Goal: Task Accomplishment & Management: Use online tool/utility

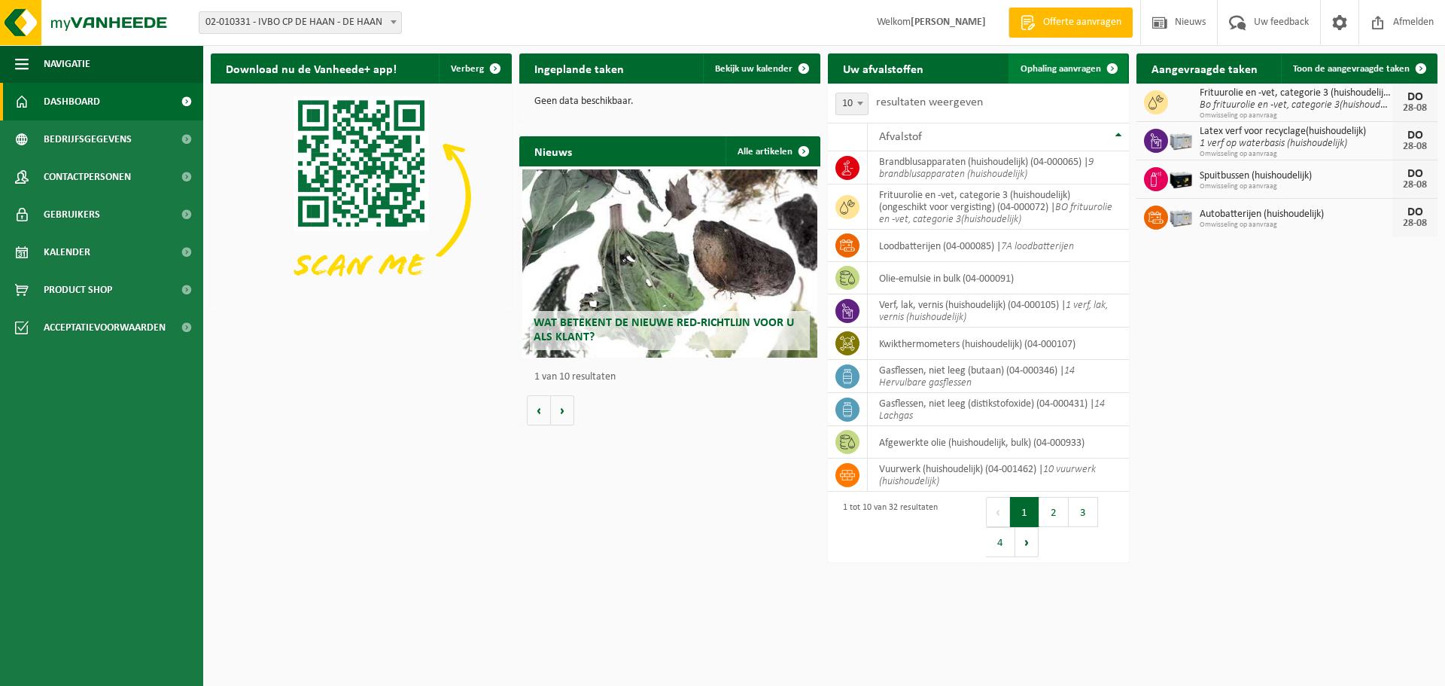
click at [1039, 68] on span "Ophaling aanvragen" at bounding box center [1061, 69] width 81 height 10
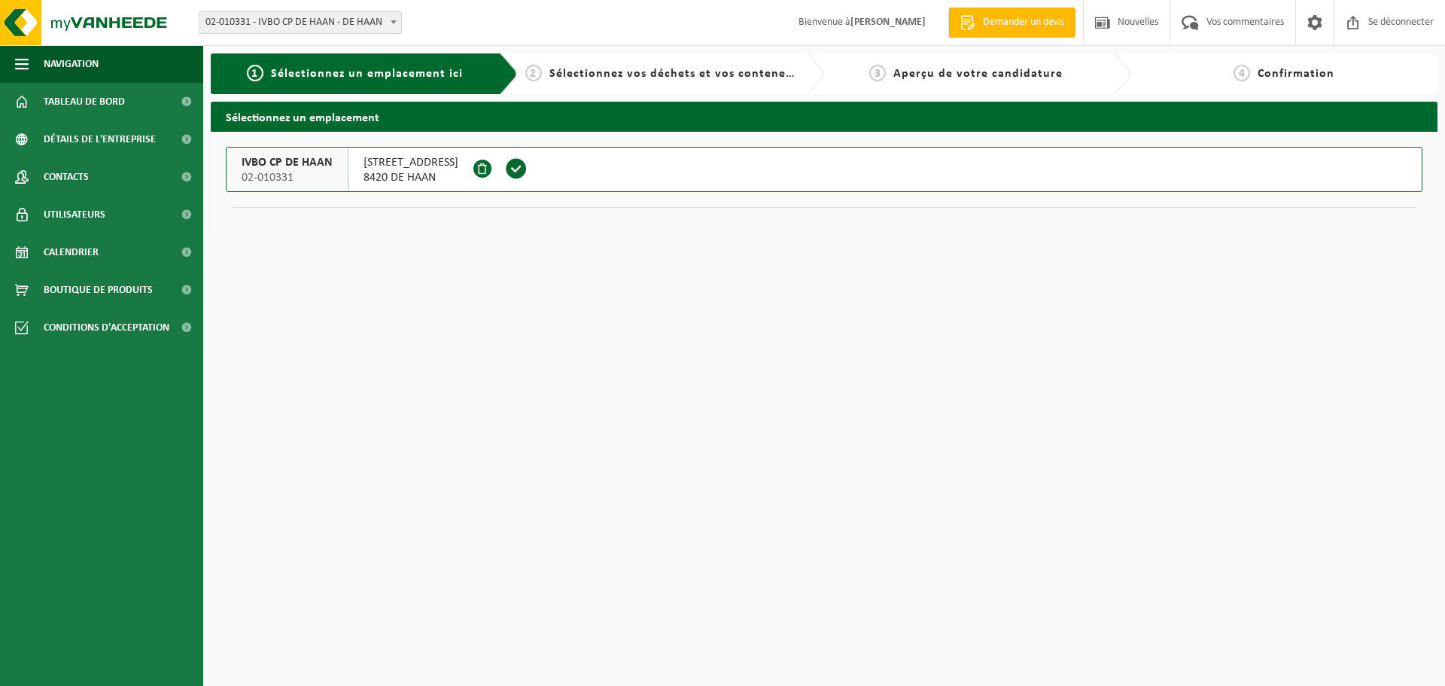
click at [505, 169] on span at bounding box center [516, 168] width 23 height 23
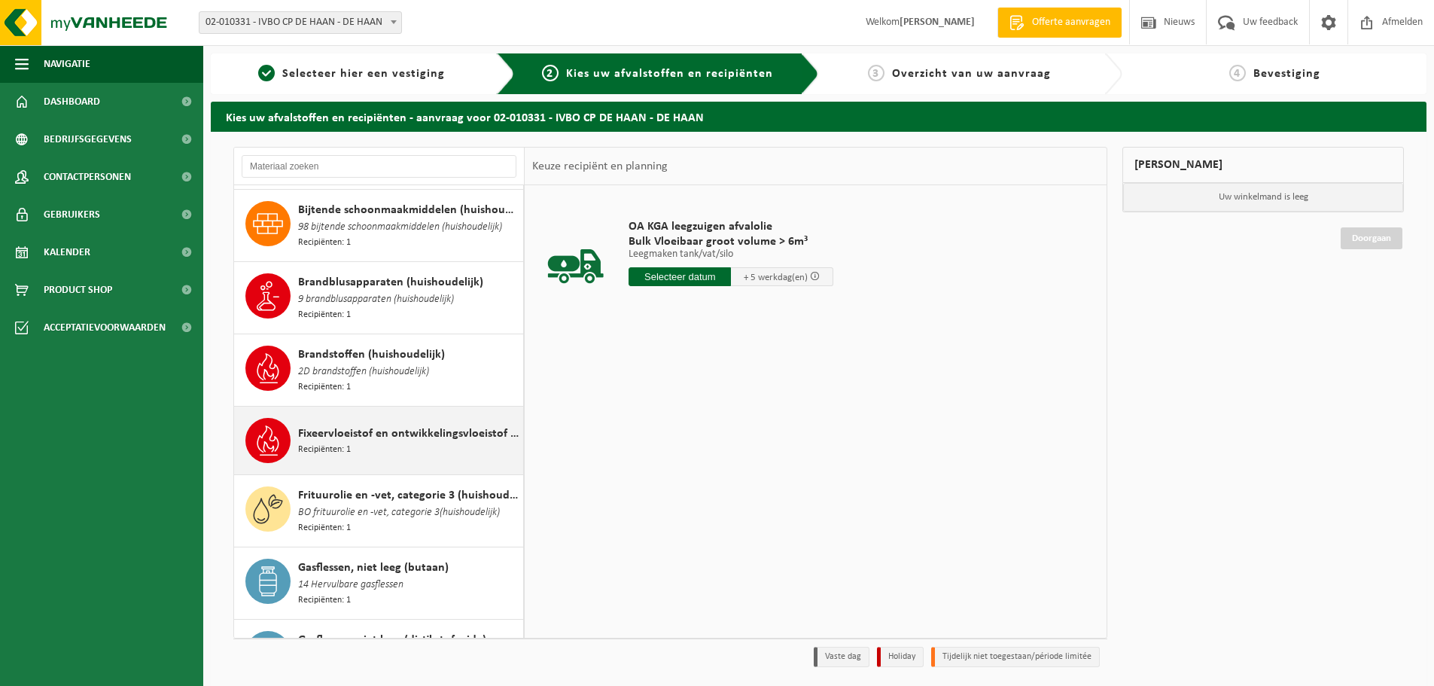
scroll to position [452, 0]
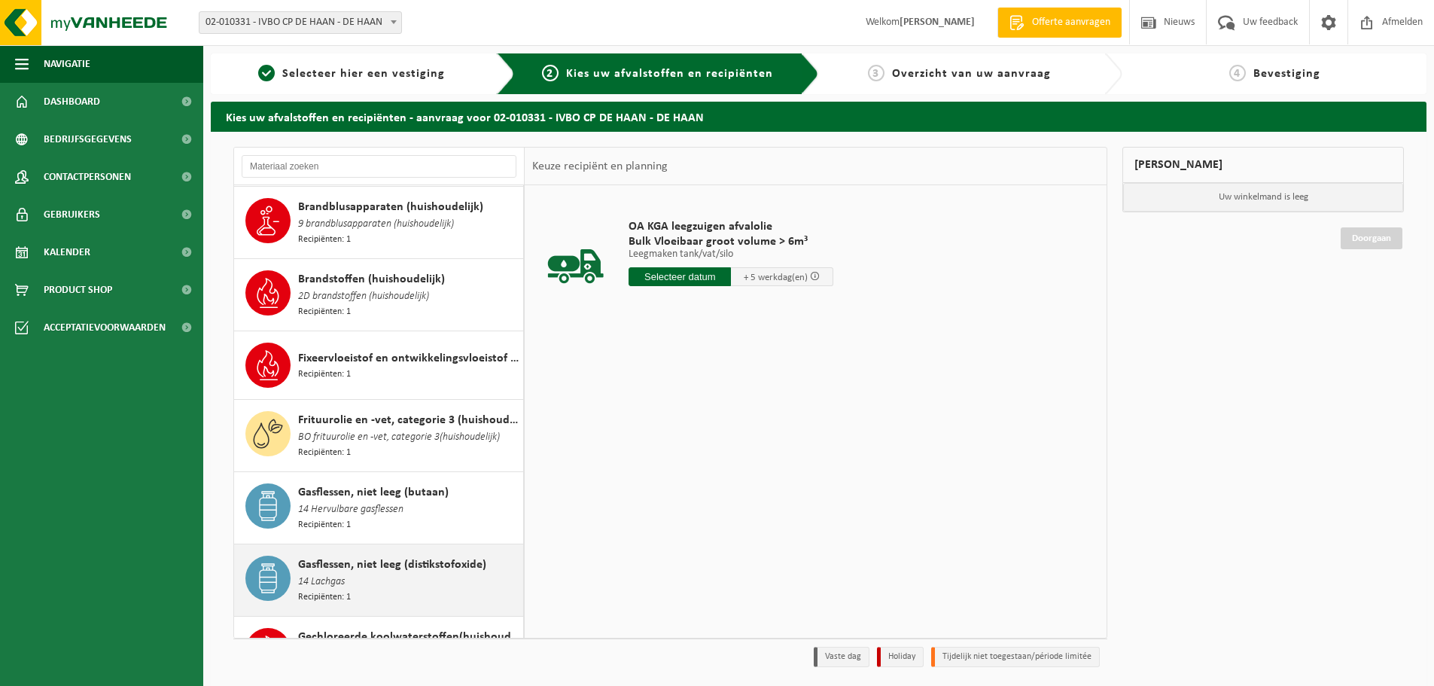
click at [387, 561] on div "Gasflessen, niet leeg (distikstofoxide) 14 Lachgas Recipiënten: 1" at bounding box center [408, 579] width 221 height 49
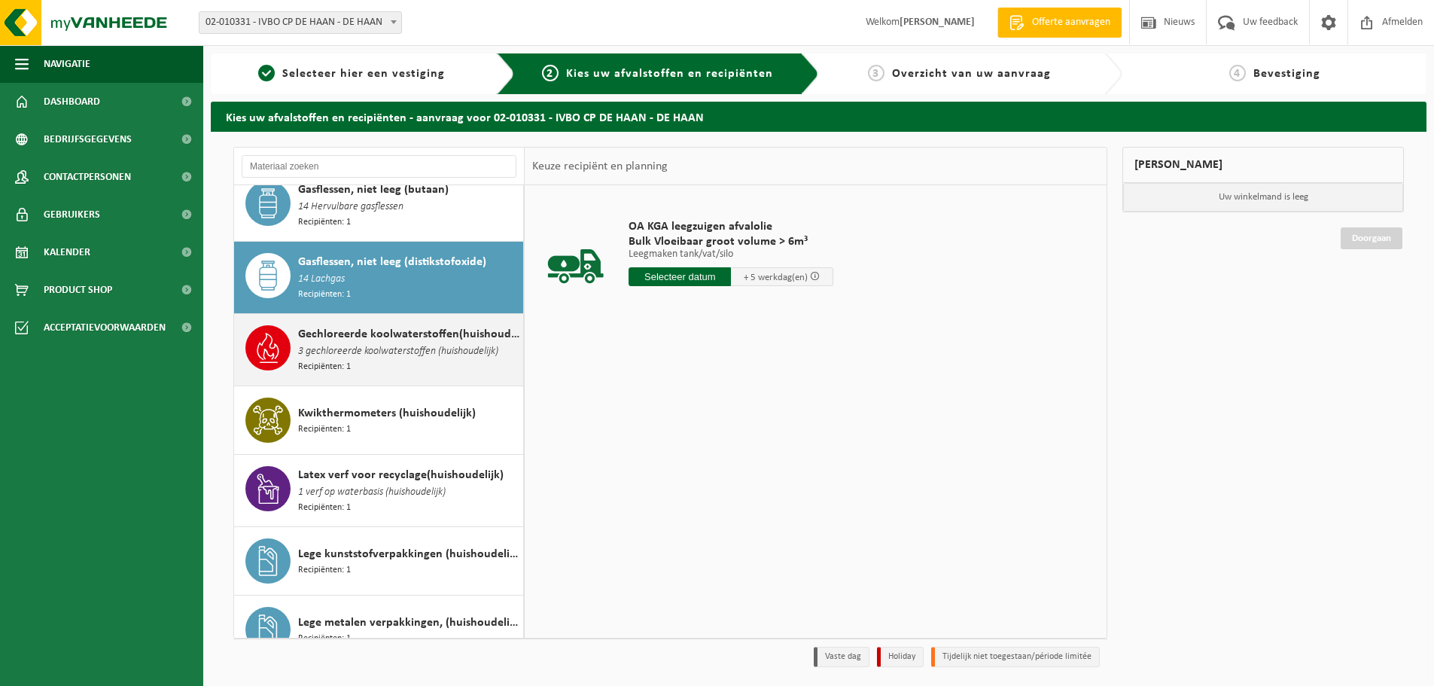
scroll to position [791, 0]
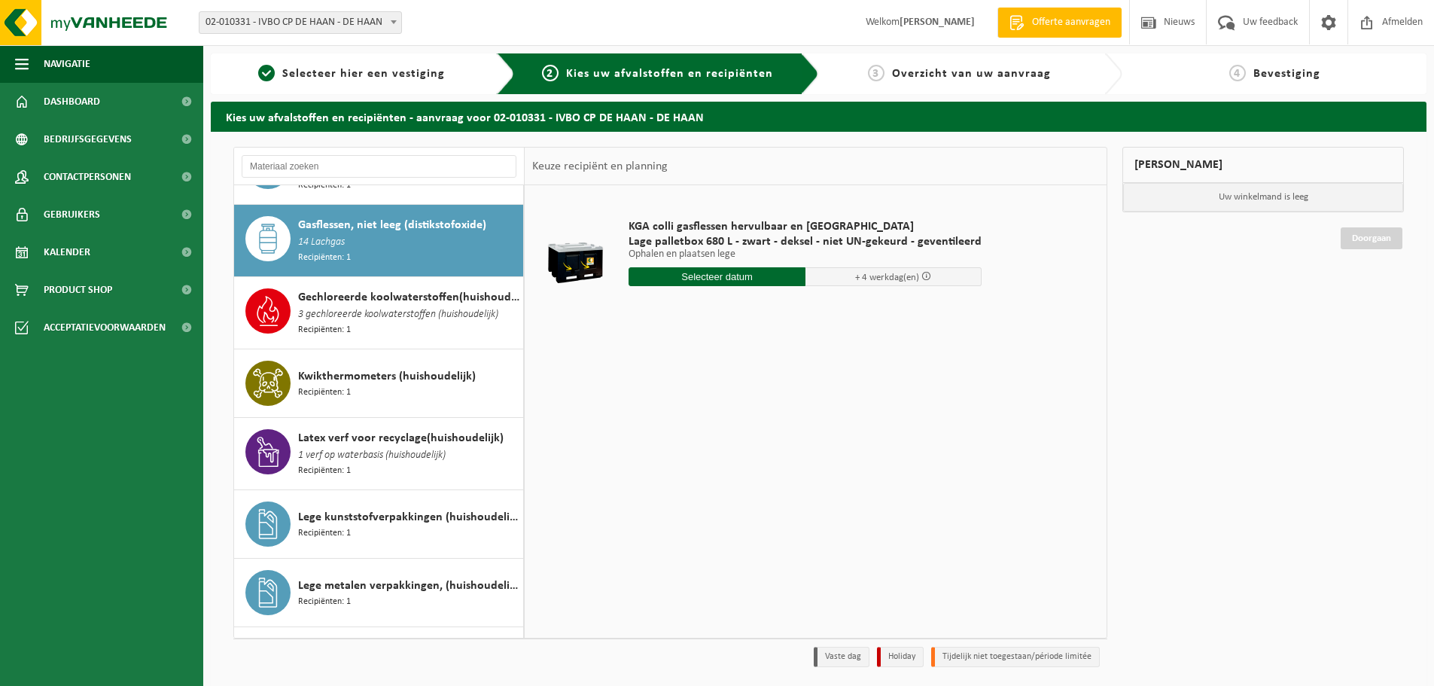
click at [680, 270] on input "text" at bounding box center [716, 276] width 177 height 19
click at [722, 460] on div "28" at bounding box center [722, 458] width 26 height 24
type input "Van 2025-08-28"
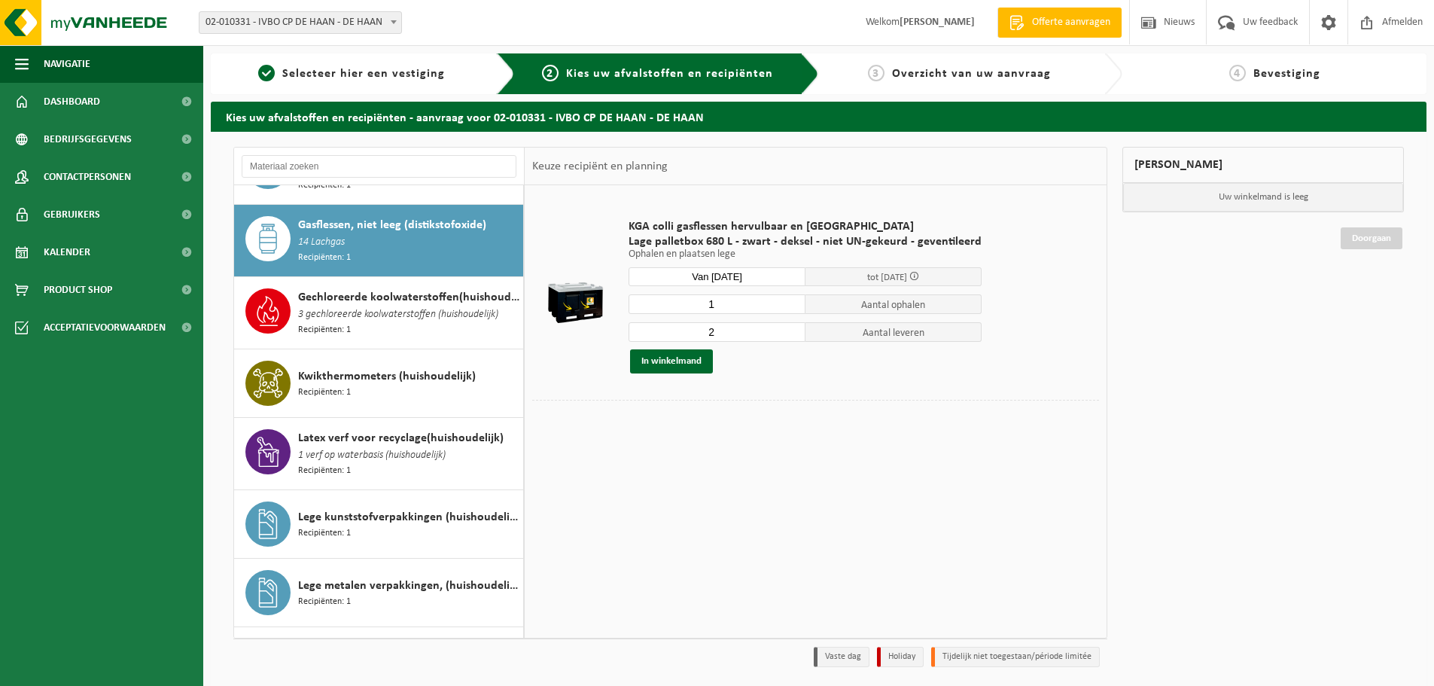
click at [790, 328] on input "2" at bounding box center [716, 332] width 177 height 20
type input "3"
click at [790, 328] on input "3" at bounding box center [716, 332] width 177 height 20
click at [697, 364] on button "In winkelmand" at bounding box center [671, 361] width 83 height 24
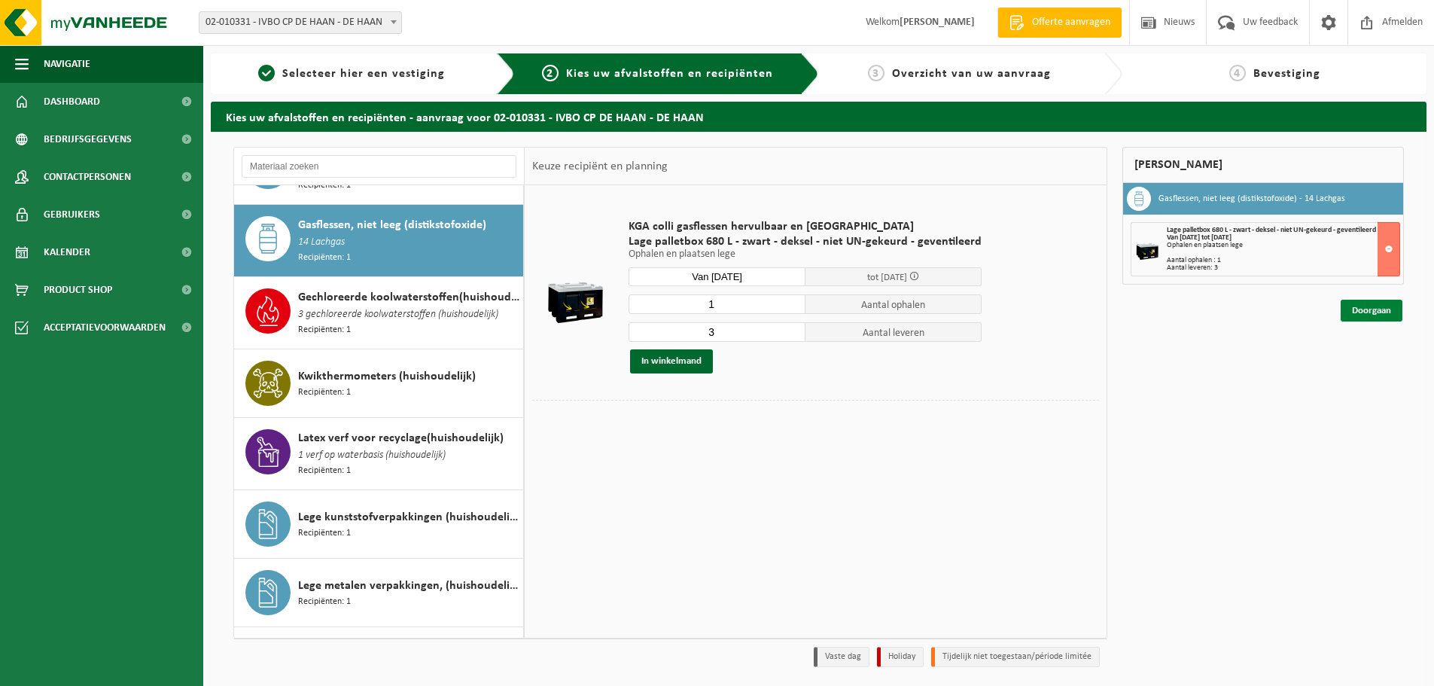
click at [1365, 315] on link "Doorgaan" at bounding box center [1371, 311] width 62 height 22
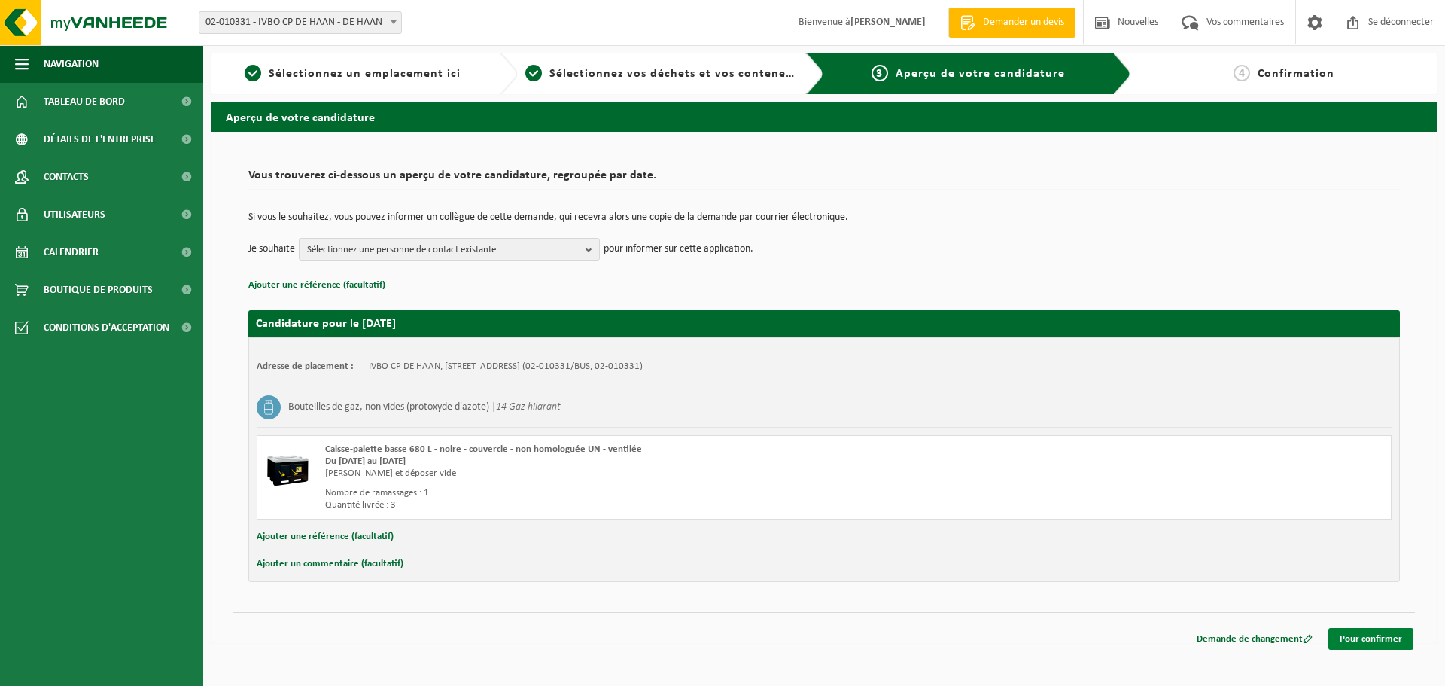
click at [1359, 643] on font "Pour confirmer" at bounding box center [1371, 639] width 62 height 10
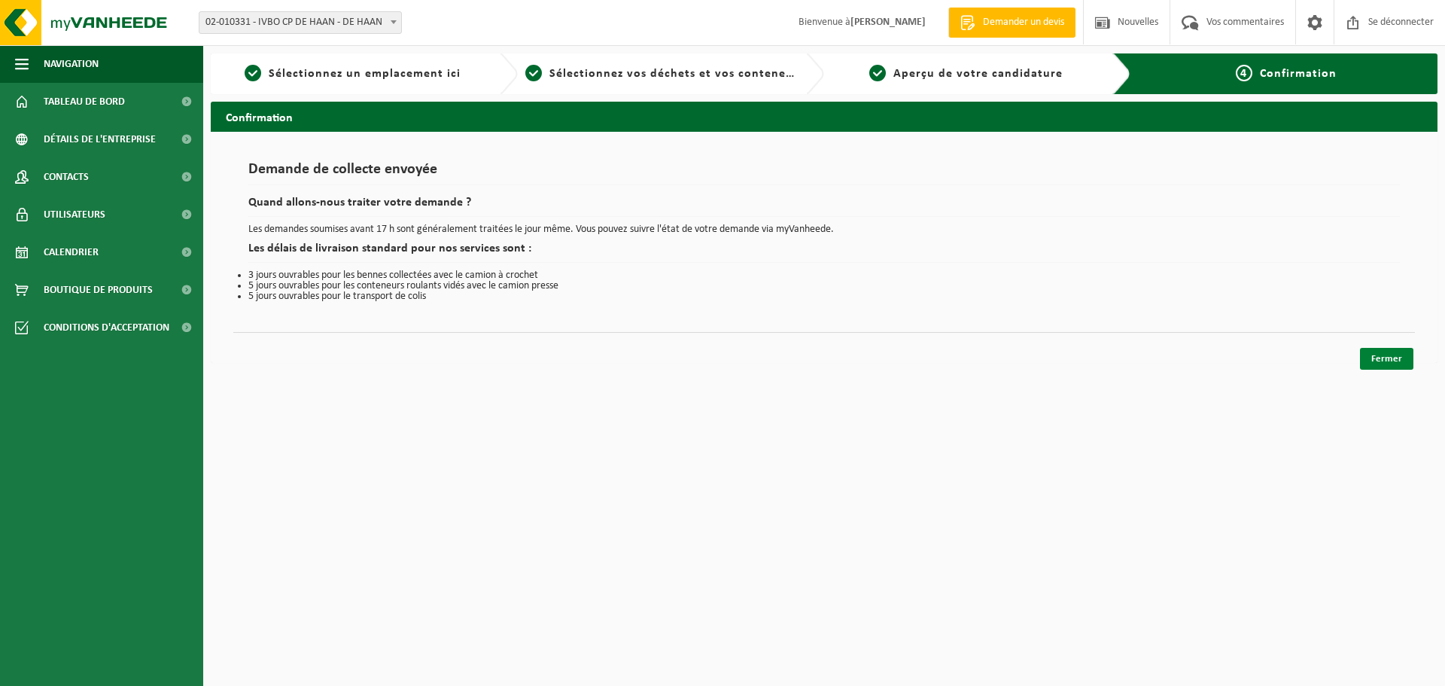
click at [1379, 360] on font "Fermer" at bounding box center [1386, 359] width 31 height 10
